Goal: Check status: Check status

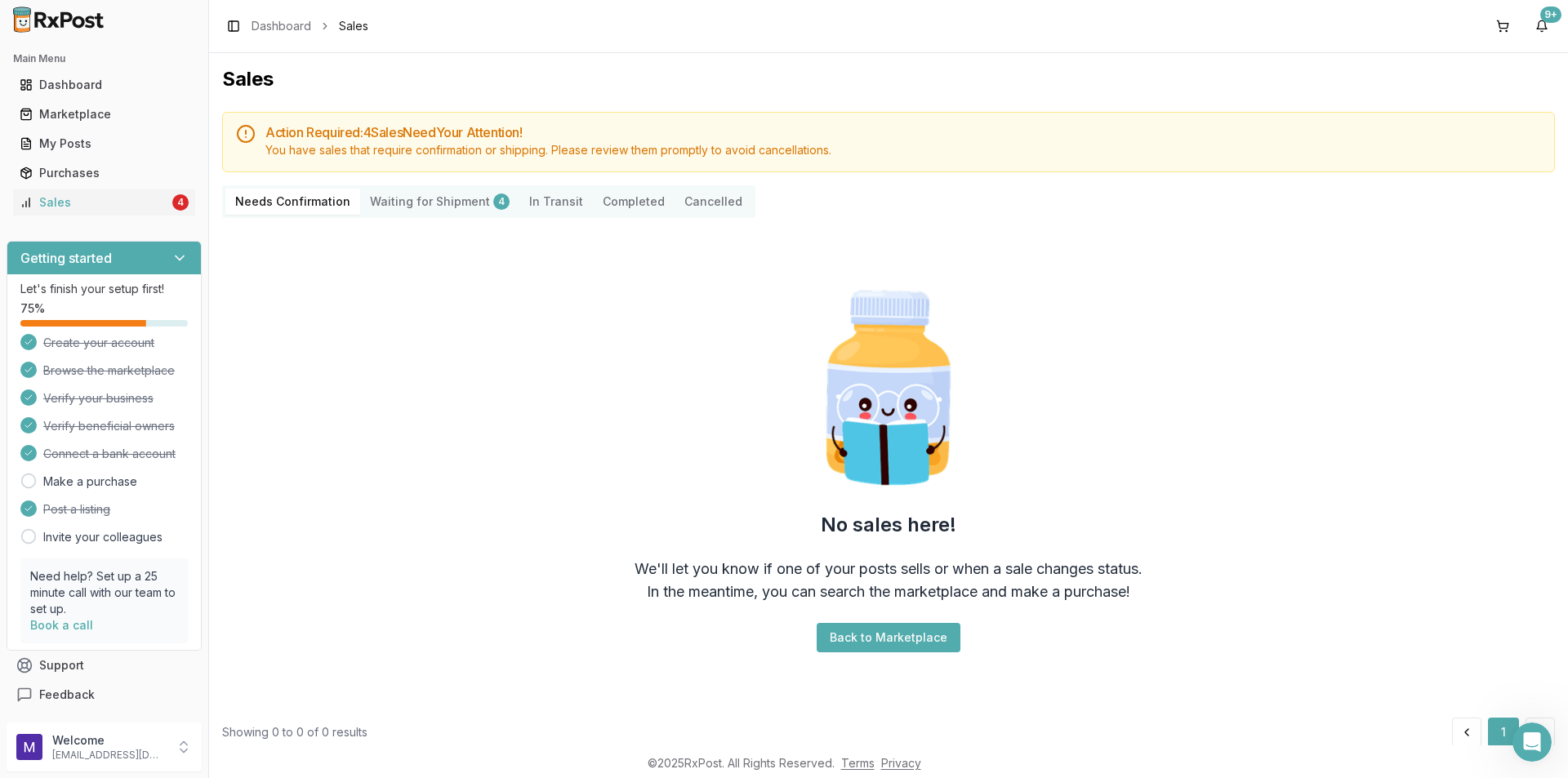
click at [451, 184] on div "Action Required: 4 Sale s Need Your Attention! You have sales that require conf…" at bounding box center [888, 429] width 1333 height 635
click at [452, 192] on Shipment "Waiting for Shipment 4" at bounding box center [440, 201] width 160 height 26
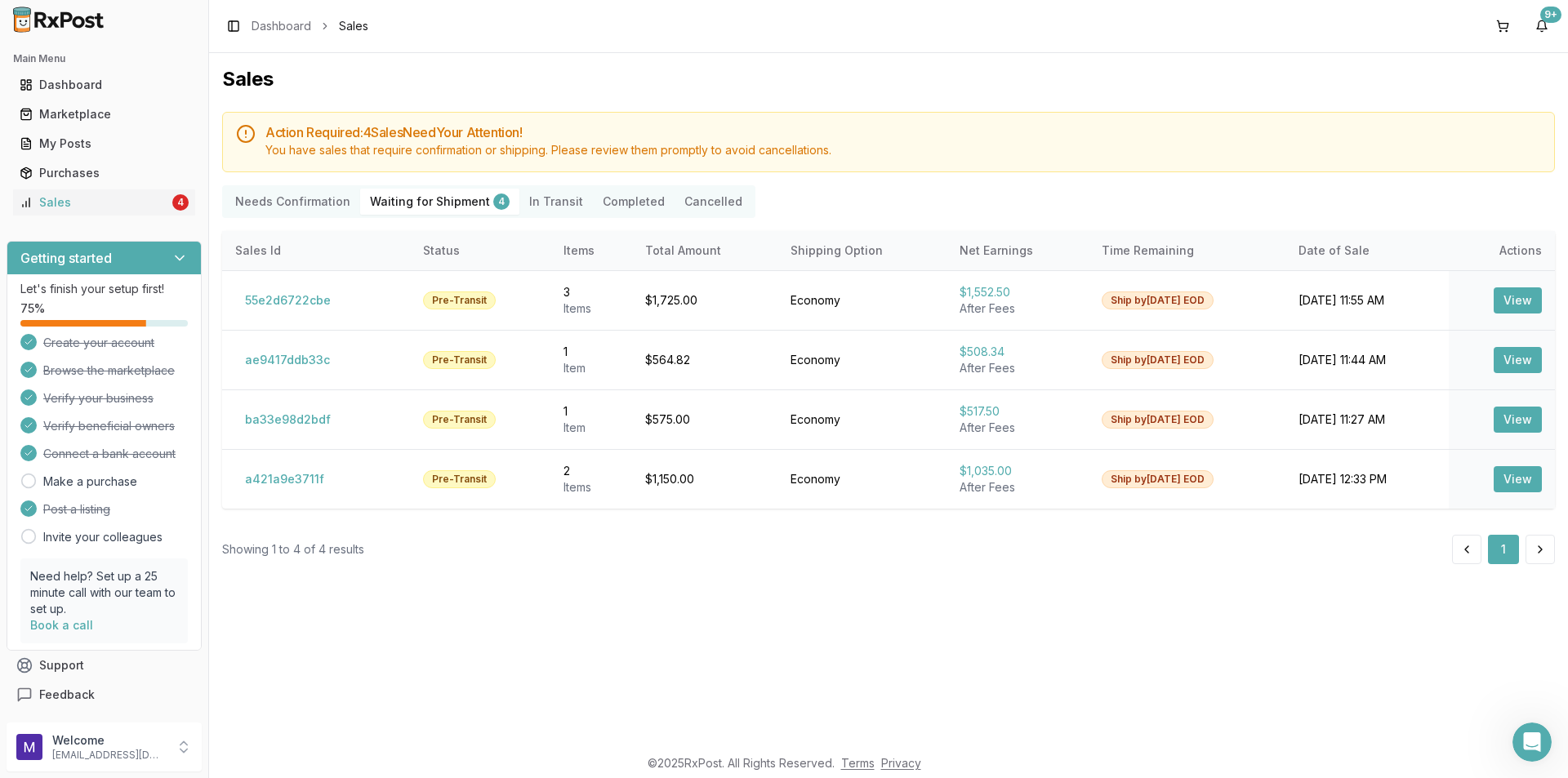
click at [429, 202] on Shipment "Waiting for Shipment 4" at bounding box center [440, 201] width 160 height 26
click at [266, 294] on button "55e2d6722cbe" at bounding box center [288, 300] width 105 height 26
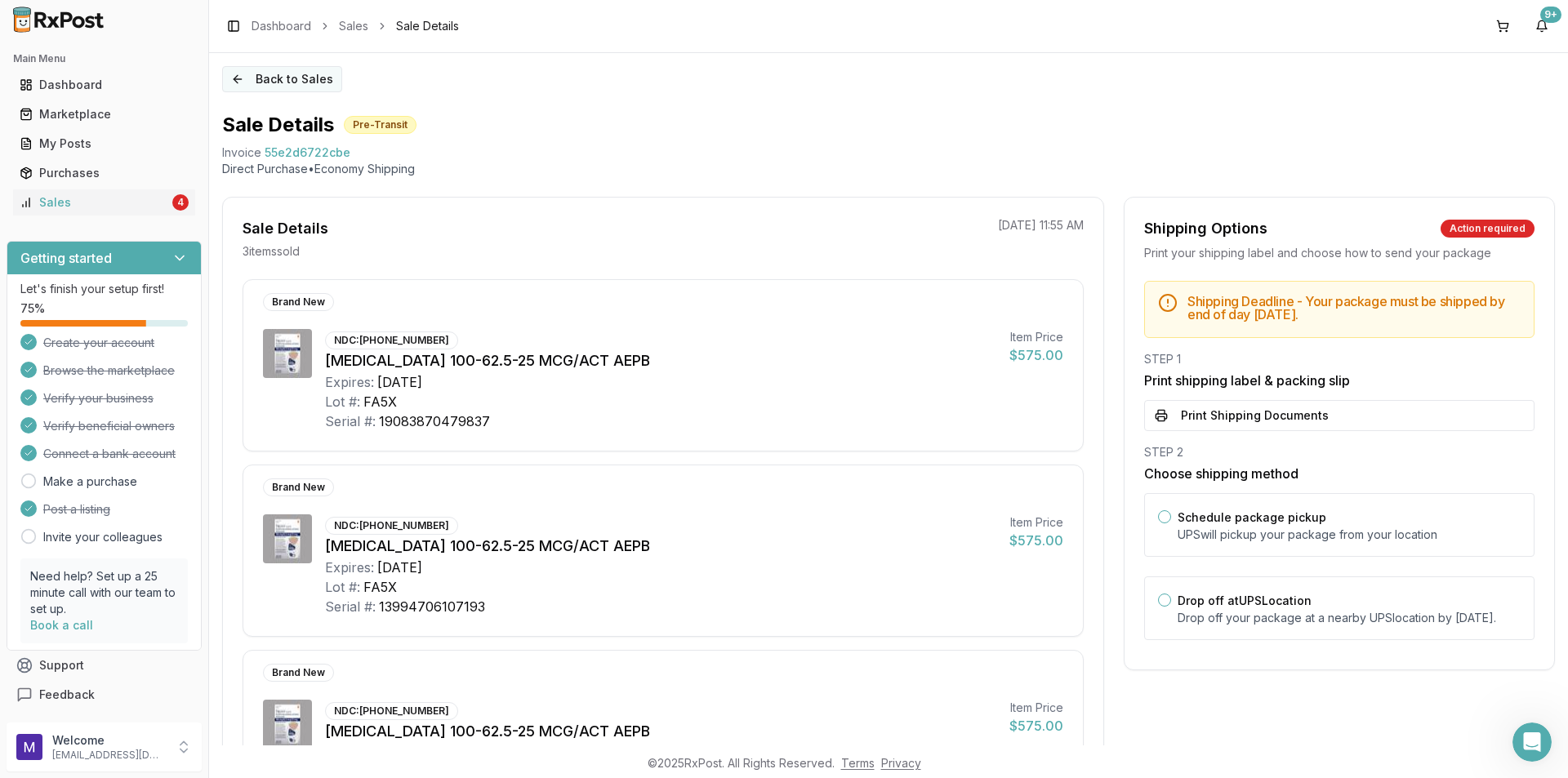
click at [256, 80] on button "Back to Sales" at bounding box center [282, 79] width 120 height 26
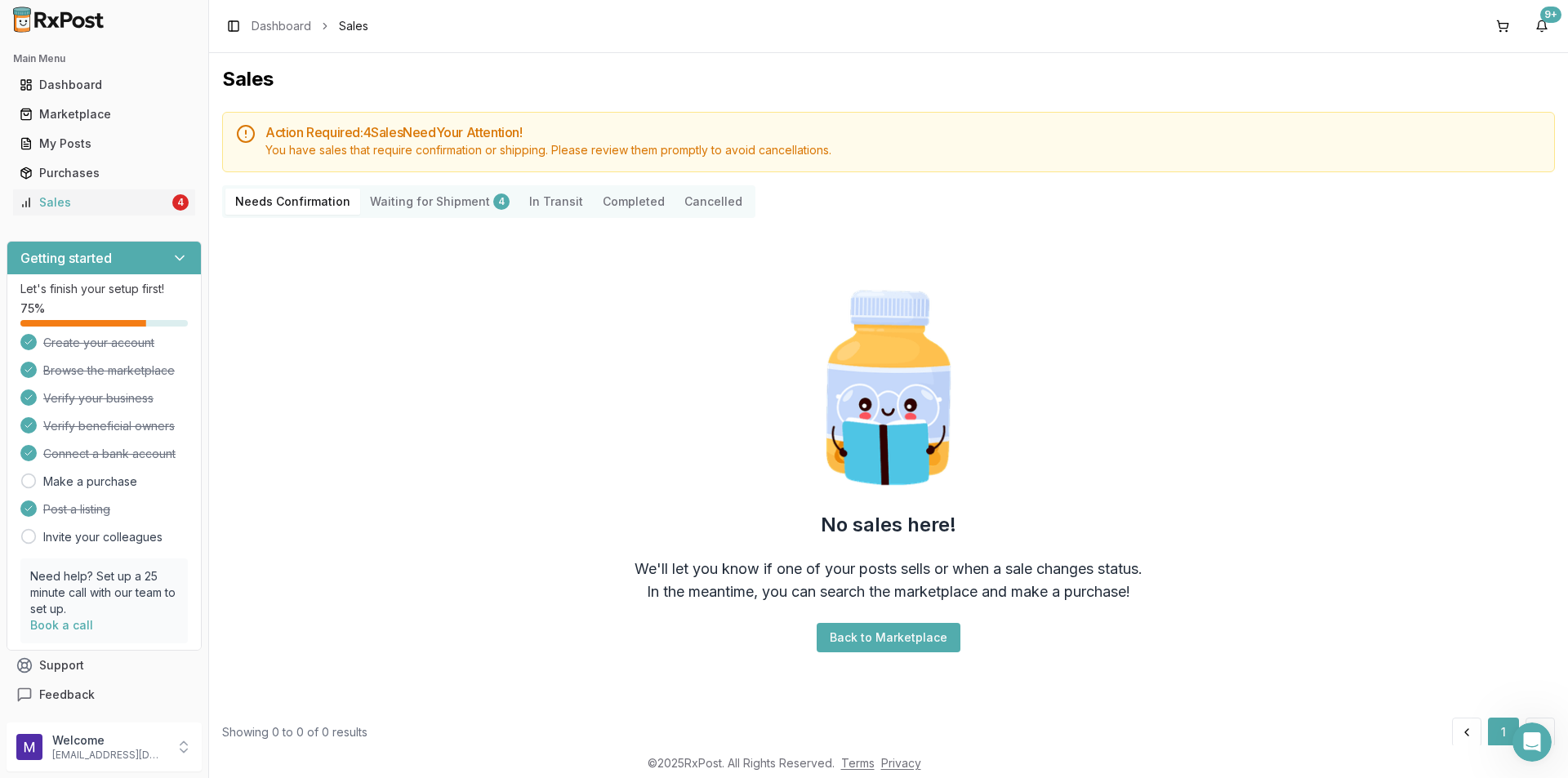
click at [460, 199] on Shipment "Waiting for Shipment 4" at bounding box center [440, 201] width 160 height 26
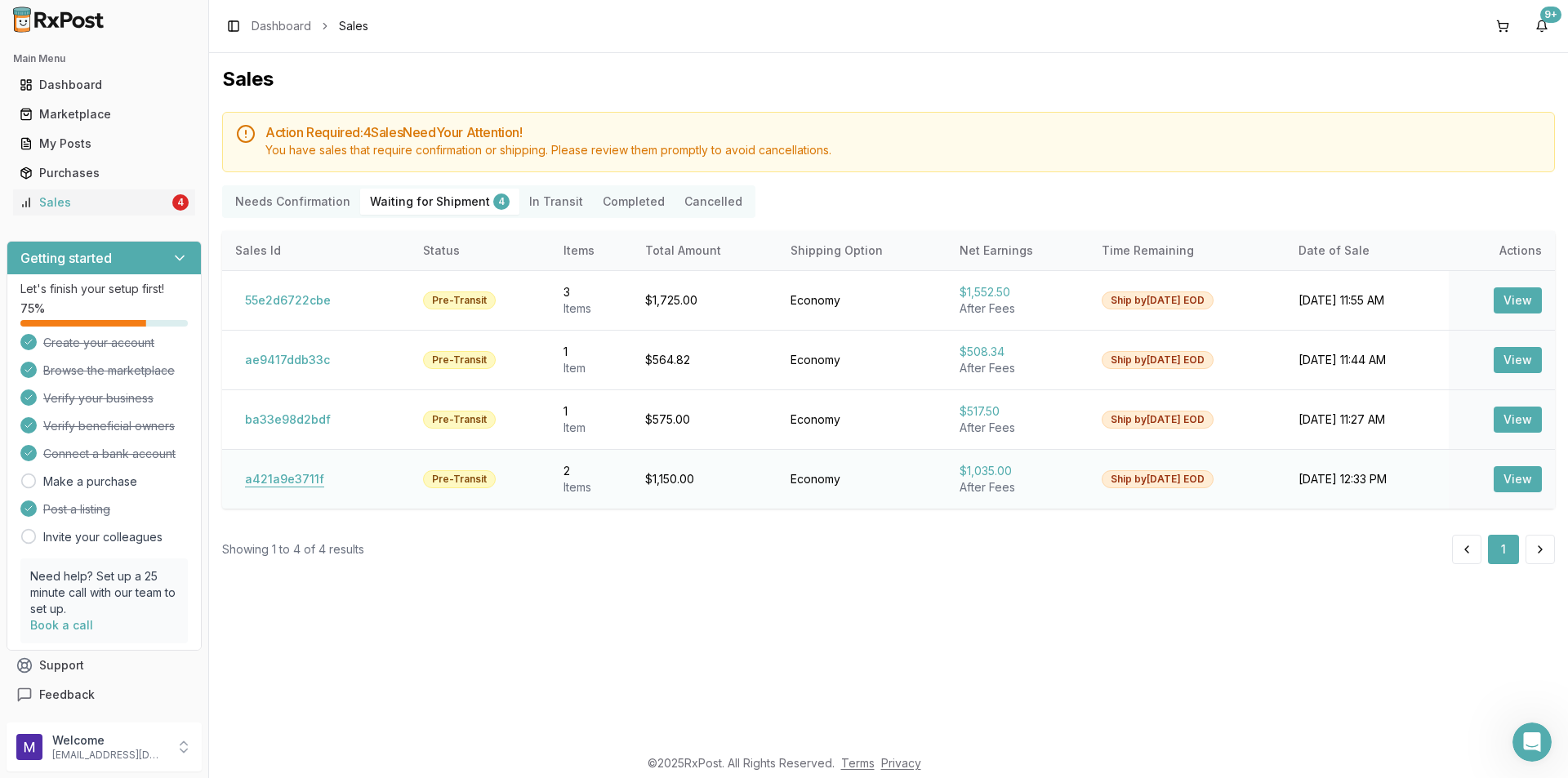
click at [299, 484] on button "a421a9e3711f" at bounding box center [285, 479] width 99 height 26
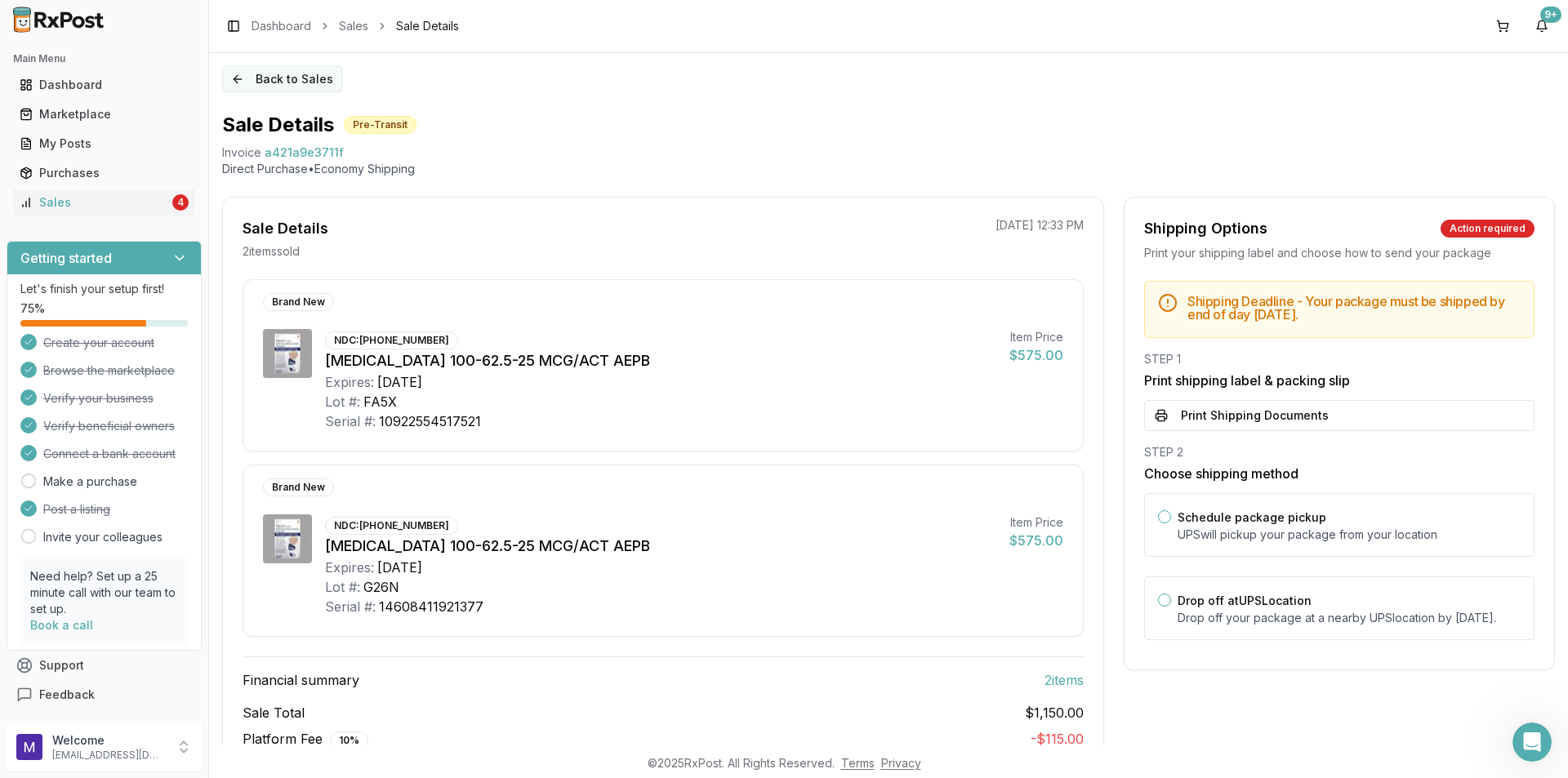
click at [244, 83] on button "Back to Sales" at bounding box center [282, 79] width 120 height 26
